Goal: Transaction & Acquisition: Obtain resource

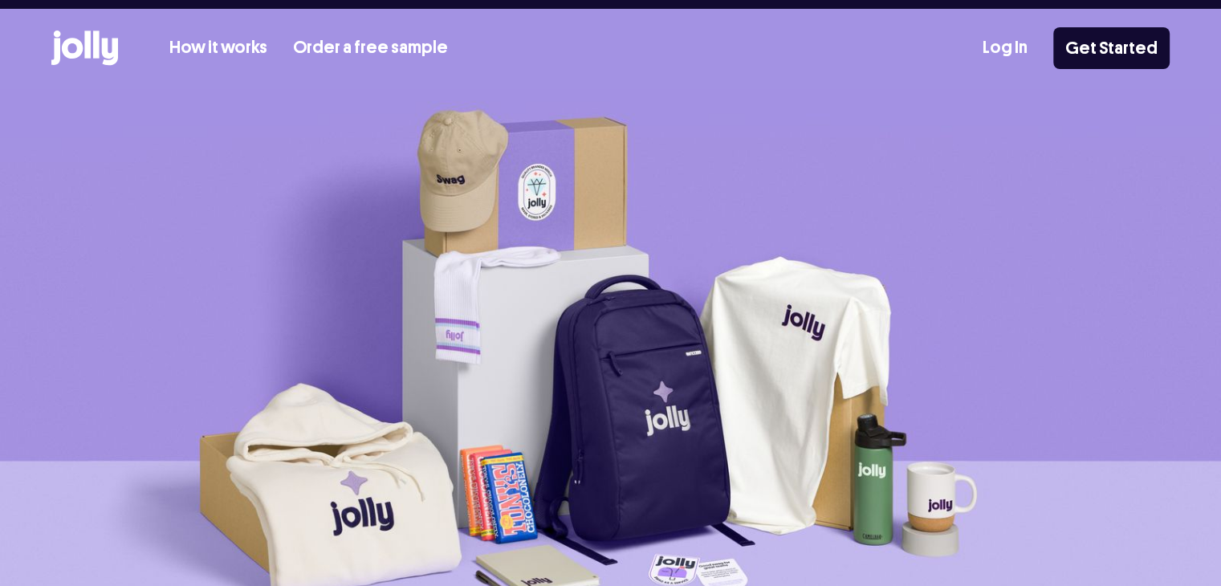
click at [246, 30] on div "How it works Order a free sample Log In Get Started" at bounding box center [610, 48] width 1118 height 79
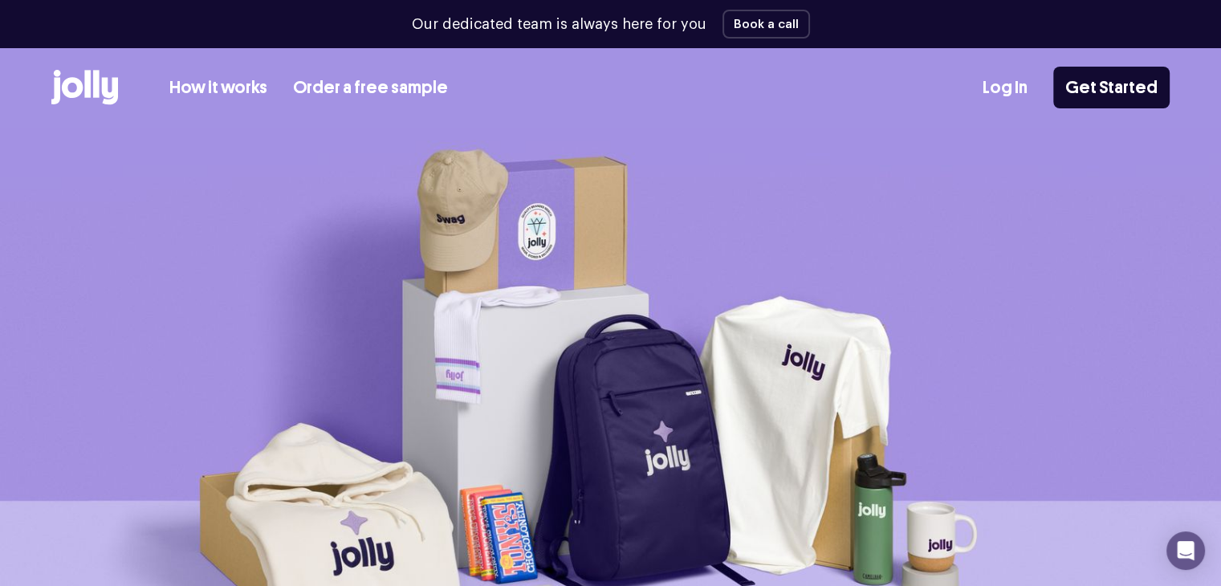
click at [376, 87] on link "Order a free sample" at bounding box center [370, 88] width 155 height 26
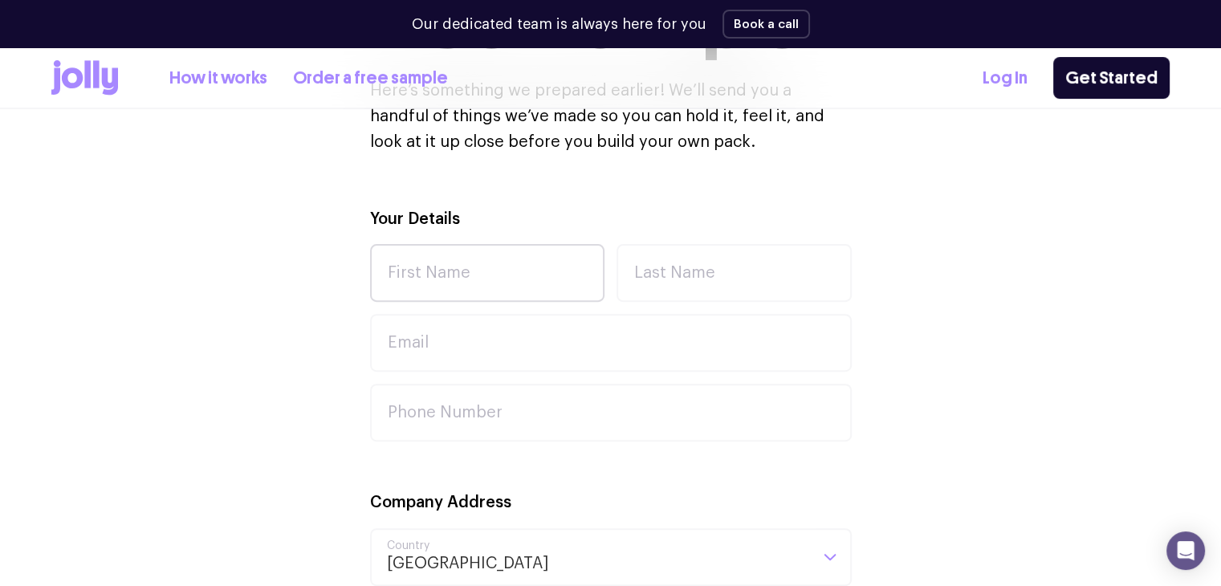
scroll to position [482, 0]
click at [462, 274] on input "First Name" at bounding box center [487, 272] width 235 height 58
type input "jack"
type input "callaghan"
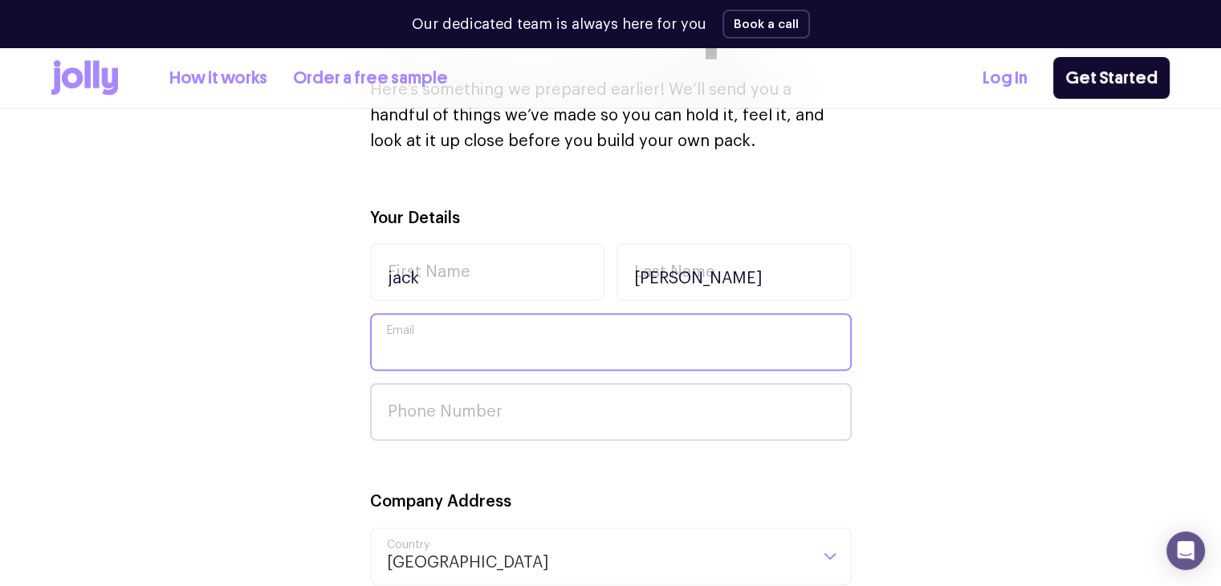
type input "jackcallaghan598@gmail.com"
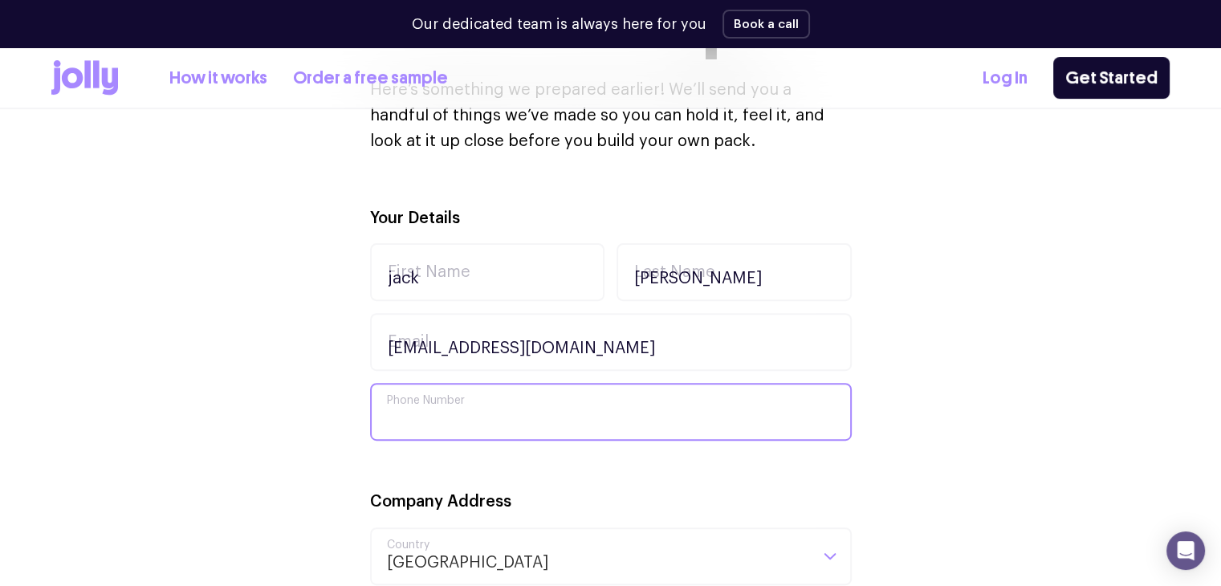
type input "0403491317"
type input "4/11 Surfside Drive"
type input "Port Kembla"
type input "2505"
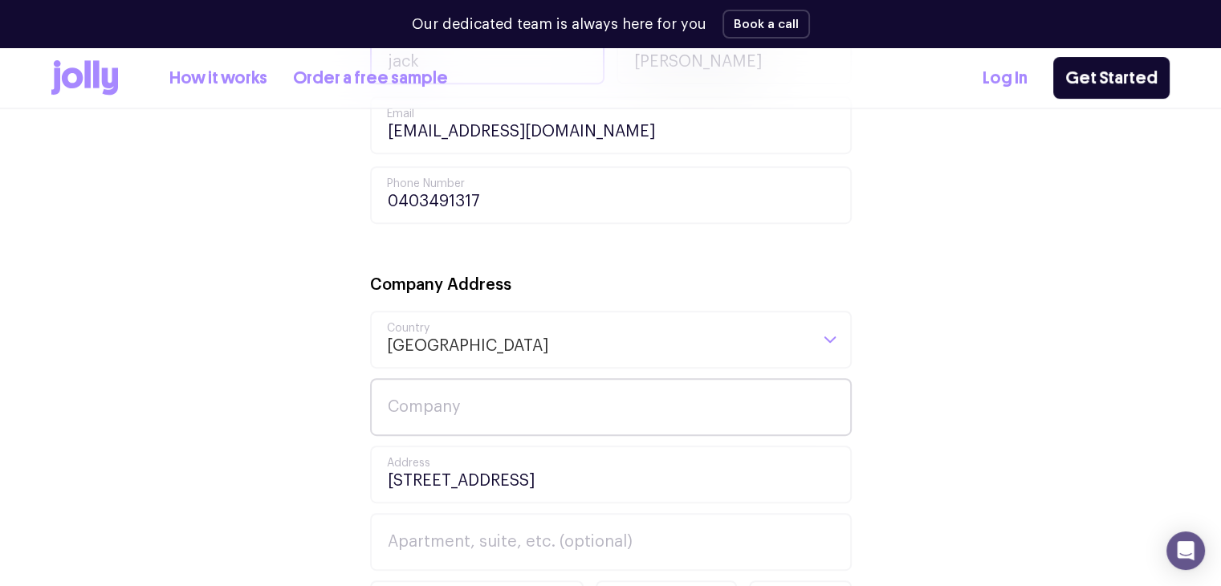
scroll to position [803, 0]
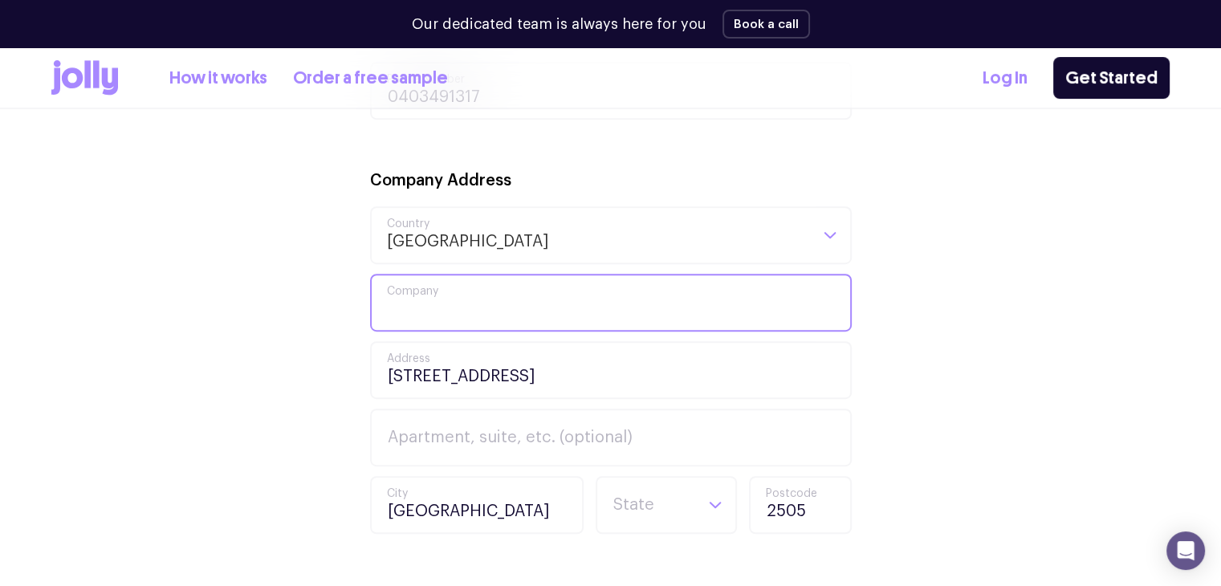
click at [477, 299] on input "Company" at bounding box center [611, 303] width 482 height 58
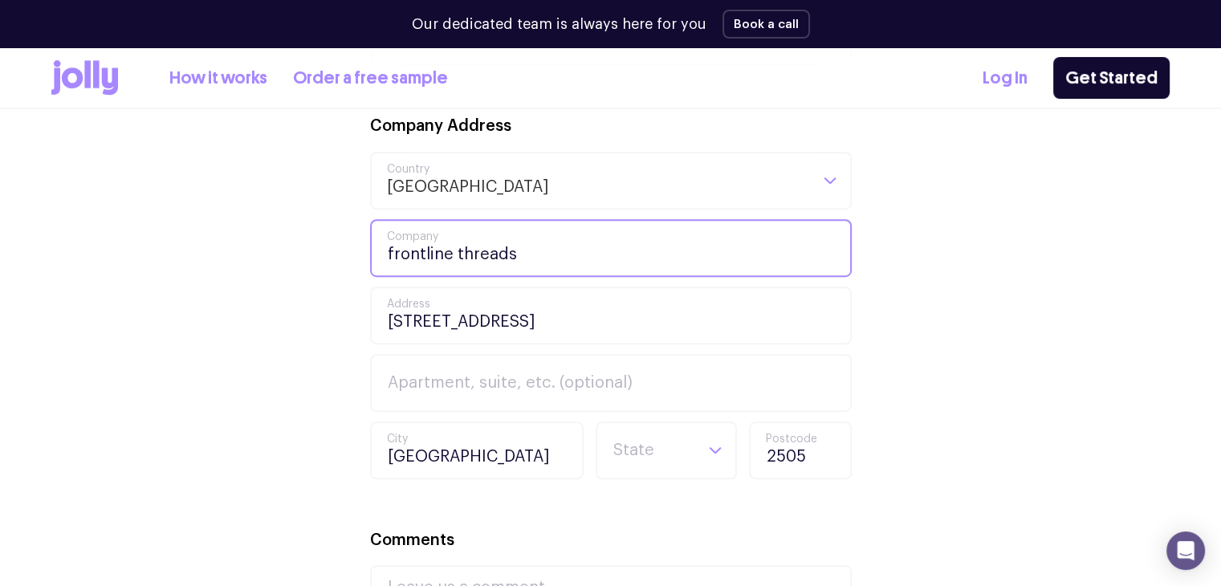
scroll to position [963, 0]
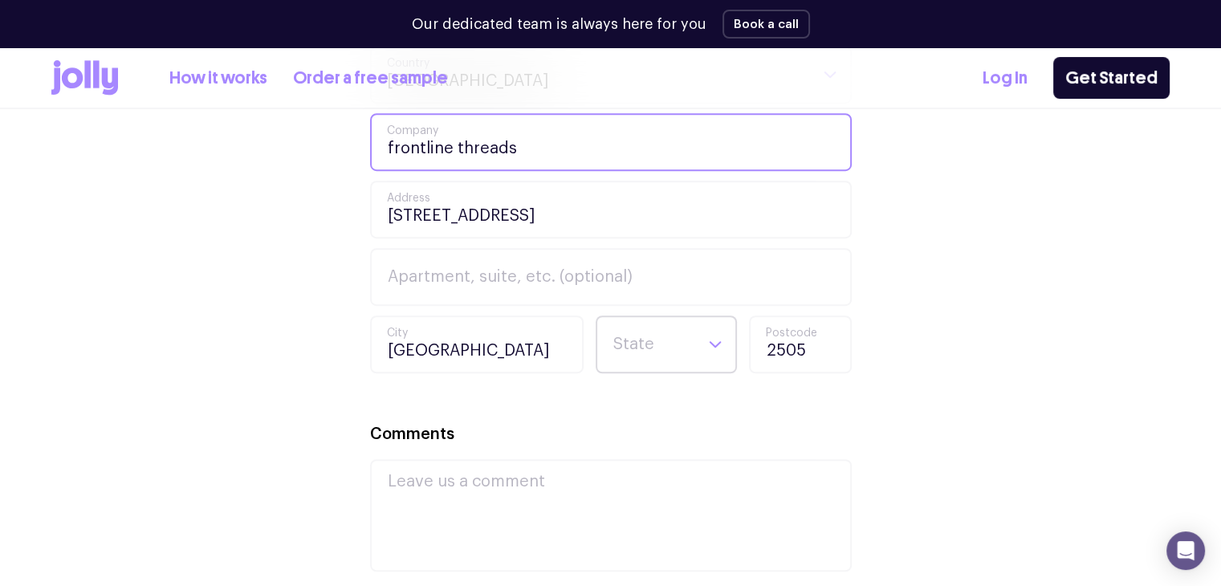
type input "frontline threads"
click at [633, 342] on input "Search for option" at bounding box center [653, 344] width 82 height 55
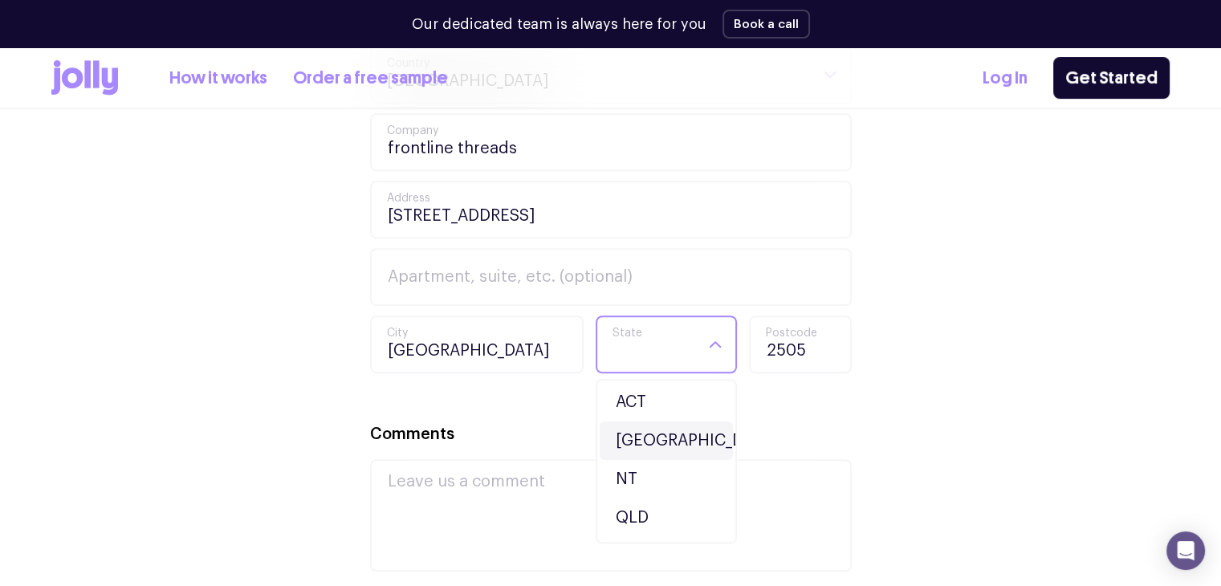
click at [644, 436] on li "NSW" at bounding box center [666, 440] width 133 height 39
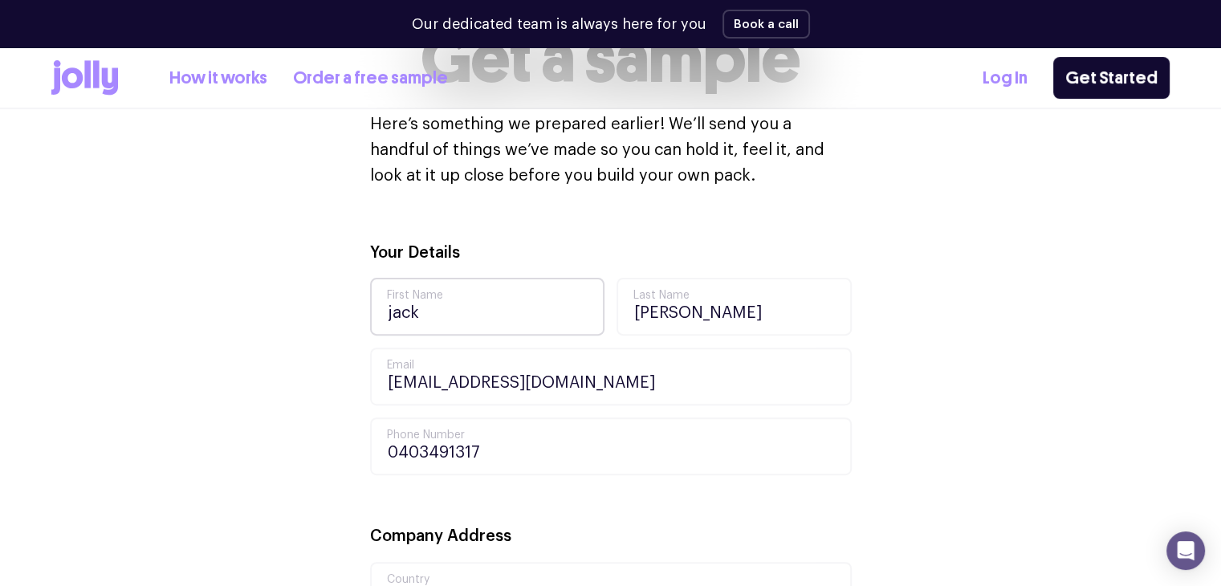
scroll to position [482, 0]
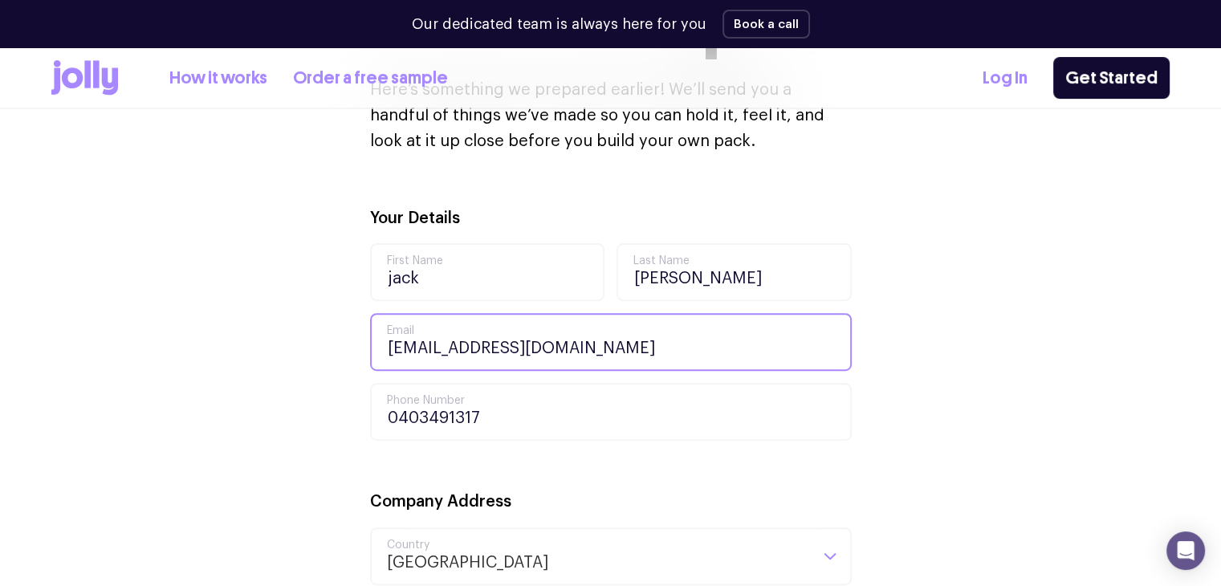
drag, startPoint x: 626, startPoint y: 337, endPoint x: 495, endPoint y: 343, distance: 130.9
click at [495, 343] on input "jackcallaghan598@gmail.com" at bounding box center [611, 342] width 482 height 58
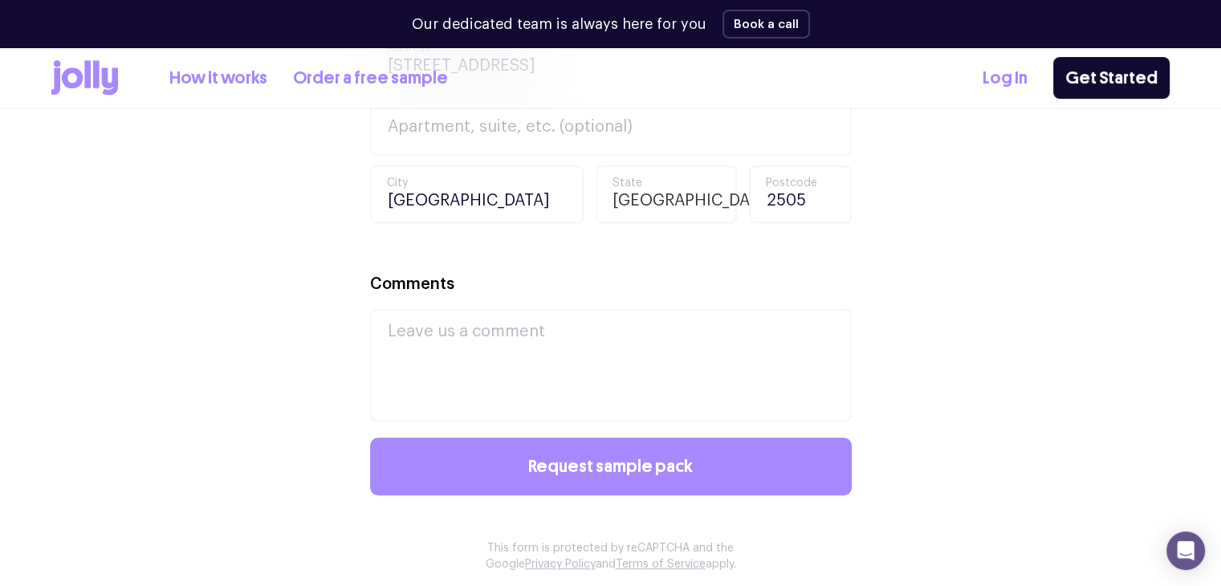
scroll to position [1124, 0]
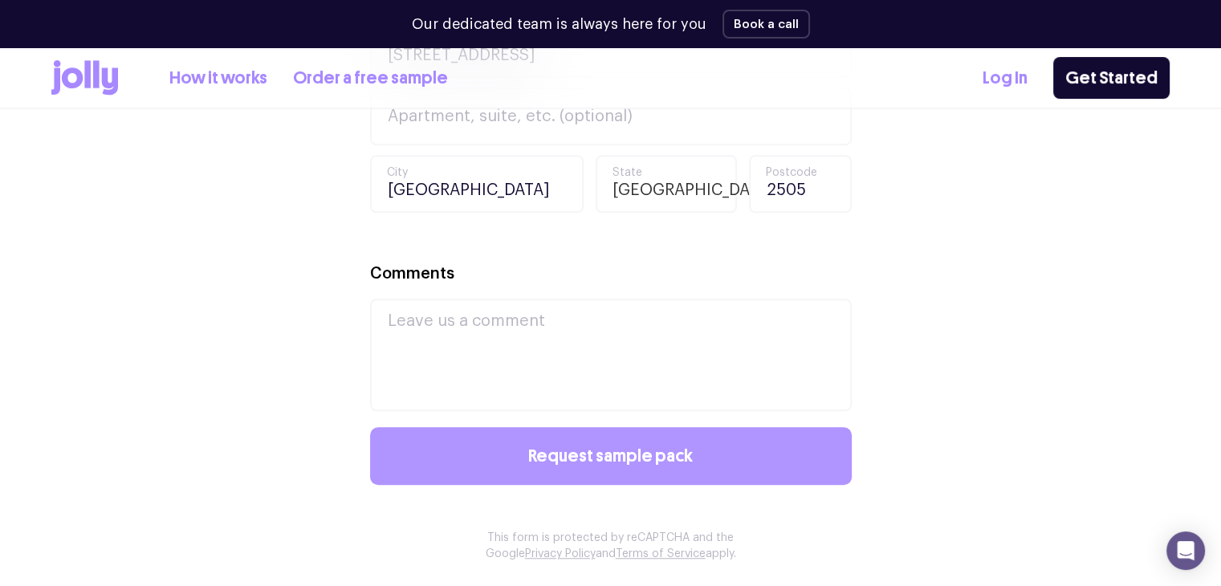
type input "jackcallaghan05@yahoo.com.au"
click at [566, 447] on span "Request sample pack" at bounding box center [610, 456] width 165 height 18
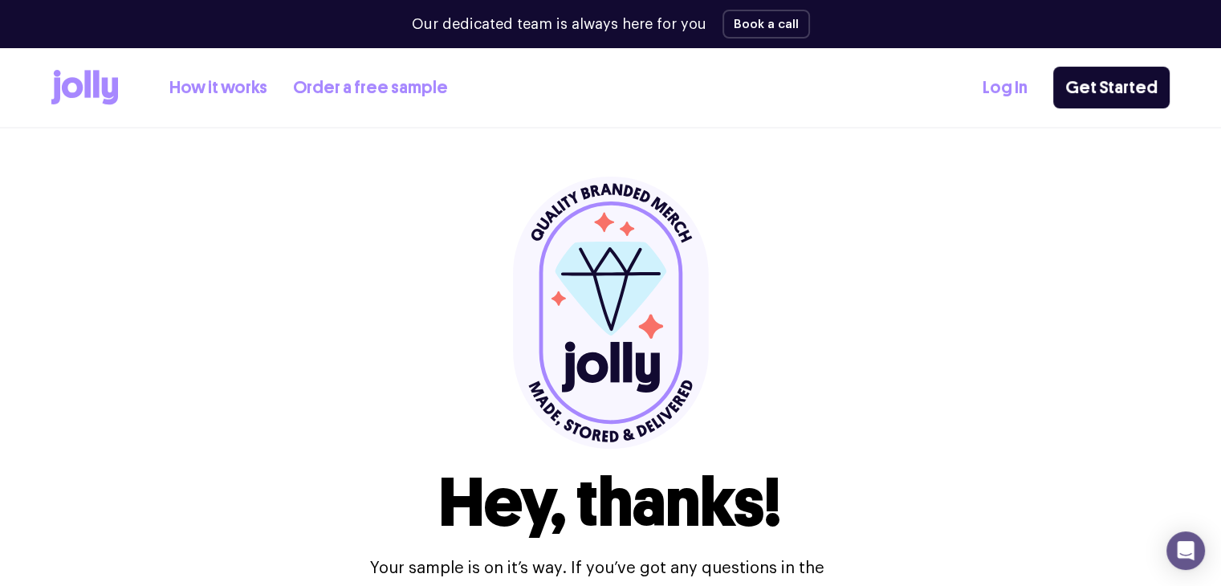
scroll to position [0, 0]
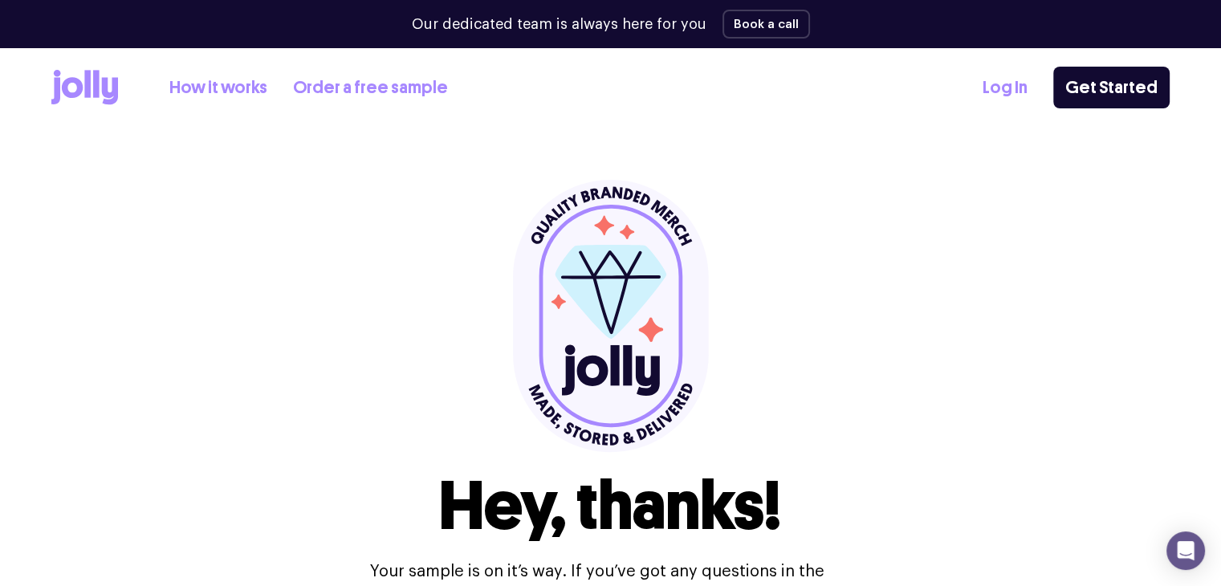
click at [240, 88] on link "How it works" at bounding box center [218, 88] width 98 height 26
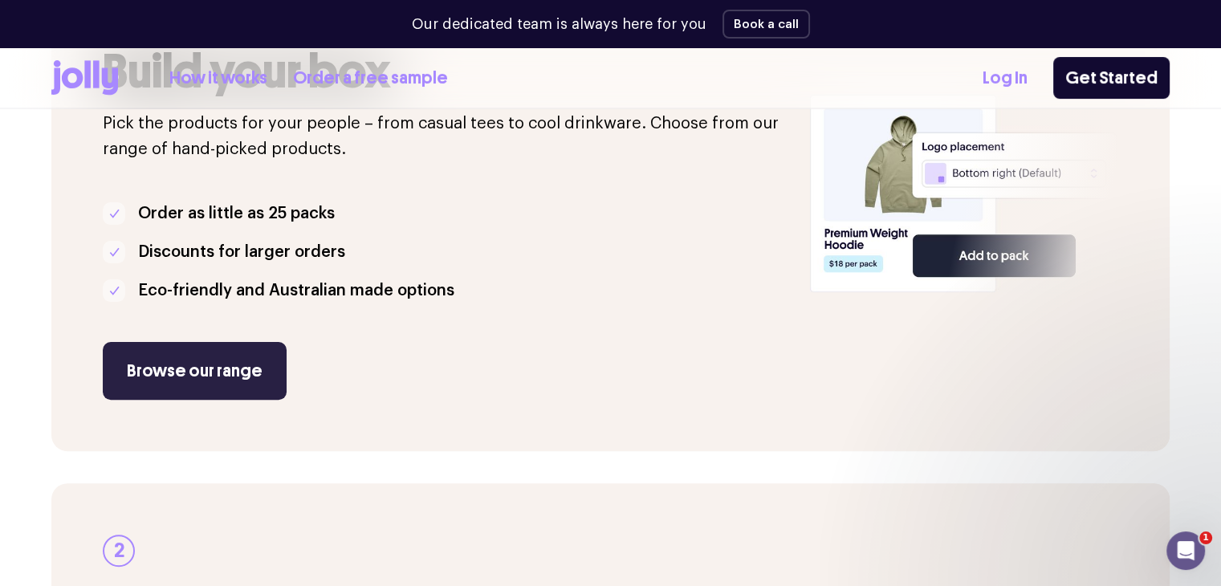
click at [228, 375] on link "Browse our range" at bounding box center [195, 371] width 184 height 58
